Goal: Task Accomplishment & Management: Use online tool/utility

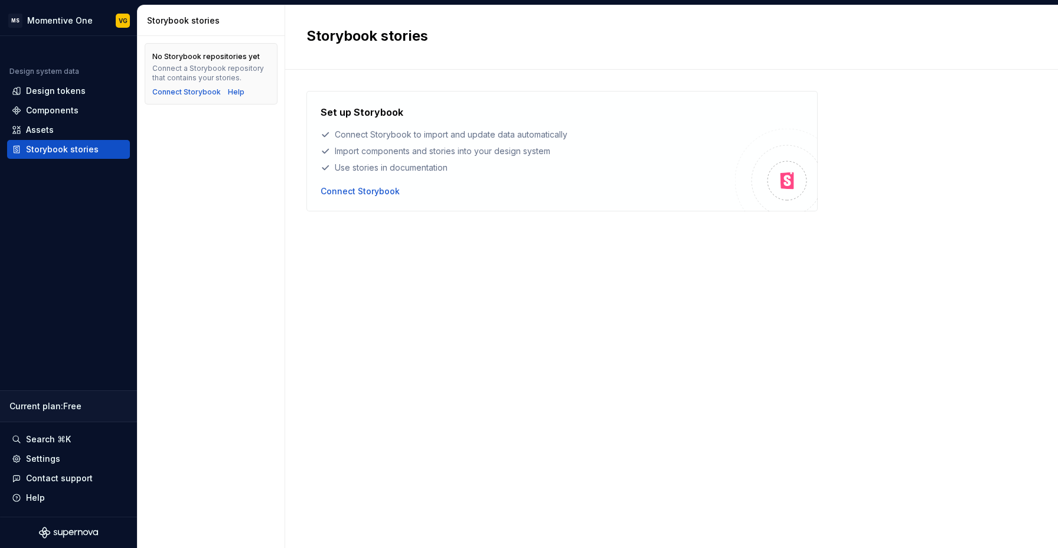
click at [568, 260] on div "Set up Storybook Connect Storybook to import and update data automatically Impo…" at bounding box center [672, 297] width 731 height 412
click at [48, 22] on html "MS Momentive One VG Design system data Design tokens Components Assets Storyboo…" at bounding box center [529, 274] width 1058 height 548
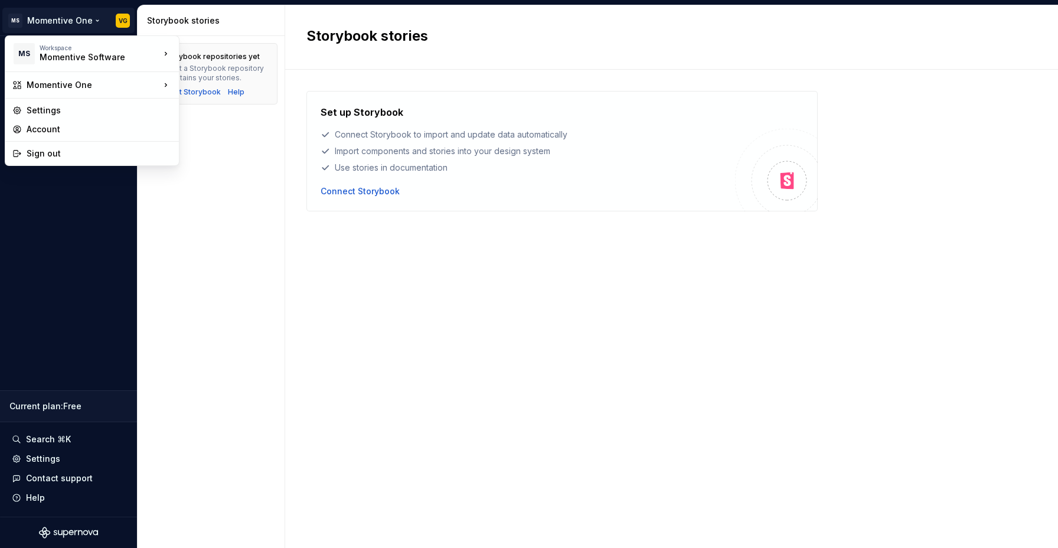
click at [319, 400] on html "MS Momentive One VG Design system data Design tokens Components Assets Storyboo…" at bounding box center [529, 274] width 1058 height 548
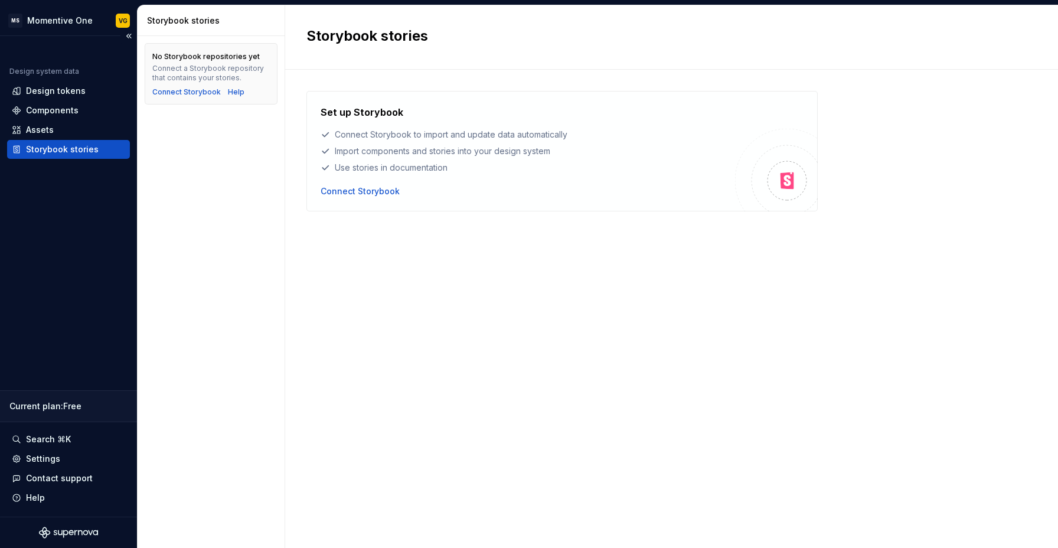
click at [66, 152] on div "Storybook stories" at bounding box center [62, 150] width 73 height 12
click at [359, 189] on div "Connect Storybook" at bounding box center [360, 191] width 79 height 12
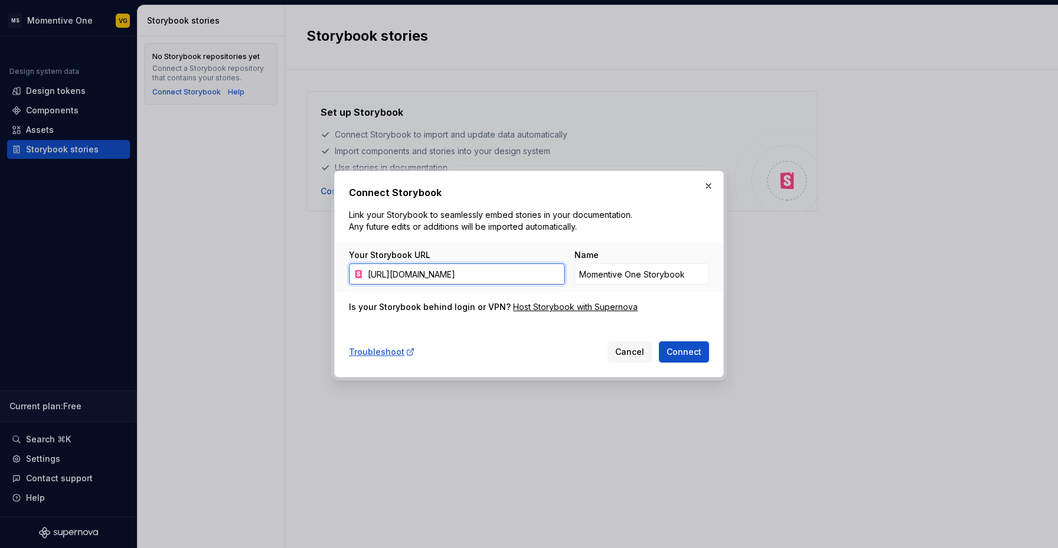
click at [489, 271] on input "[URL][DOMAIN_NAME]" at bounding box center [464, 273] width 202 height 21
click at [549, 305] on div "Host Storybook with Supernova" at bounding box center [575, 307] width 125 height 12
click at [626, 349] on span "Cancel" at bounding box center [629, 352] width 29 height 12
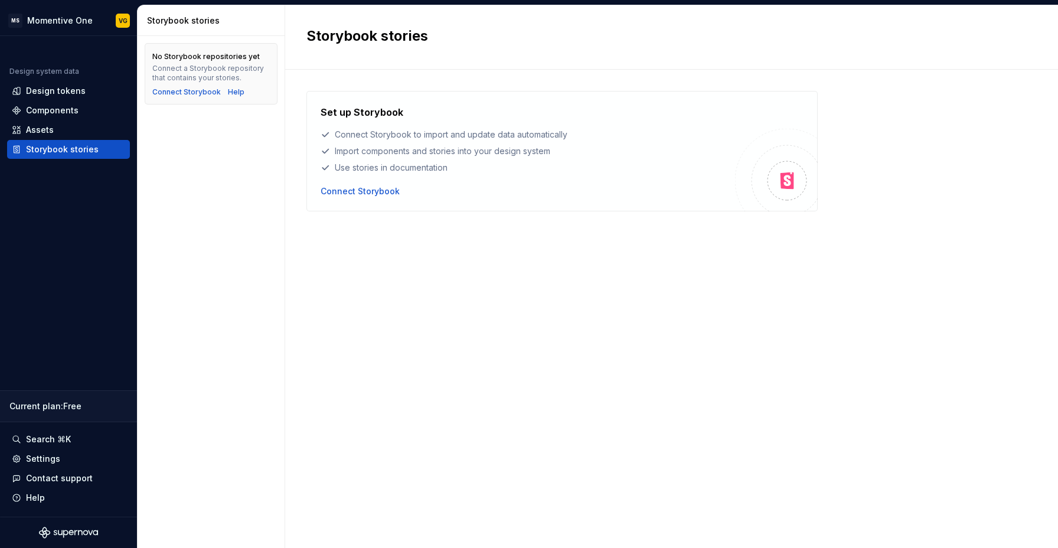
click at [432, 331] on div "Set up Storybook Connect Storybook to import and update data automatically Impo…" at bounding box center [672, 297] width 731 height 412
